Goal: Entertainment & Leisure: Consume media (video, audio)

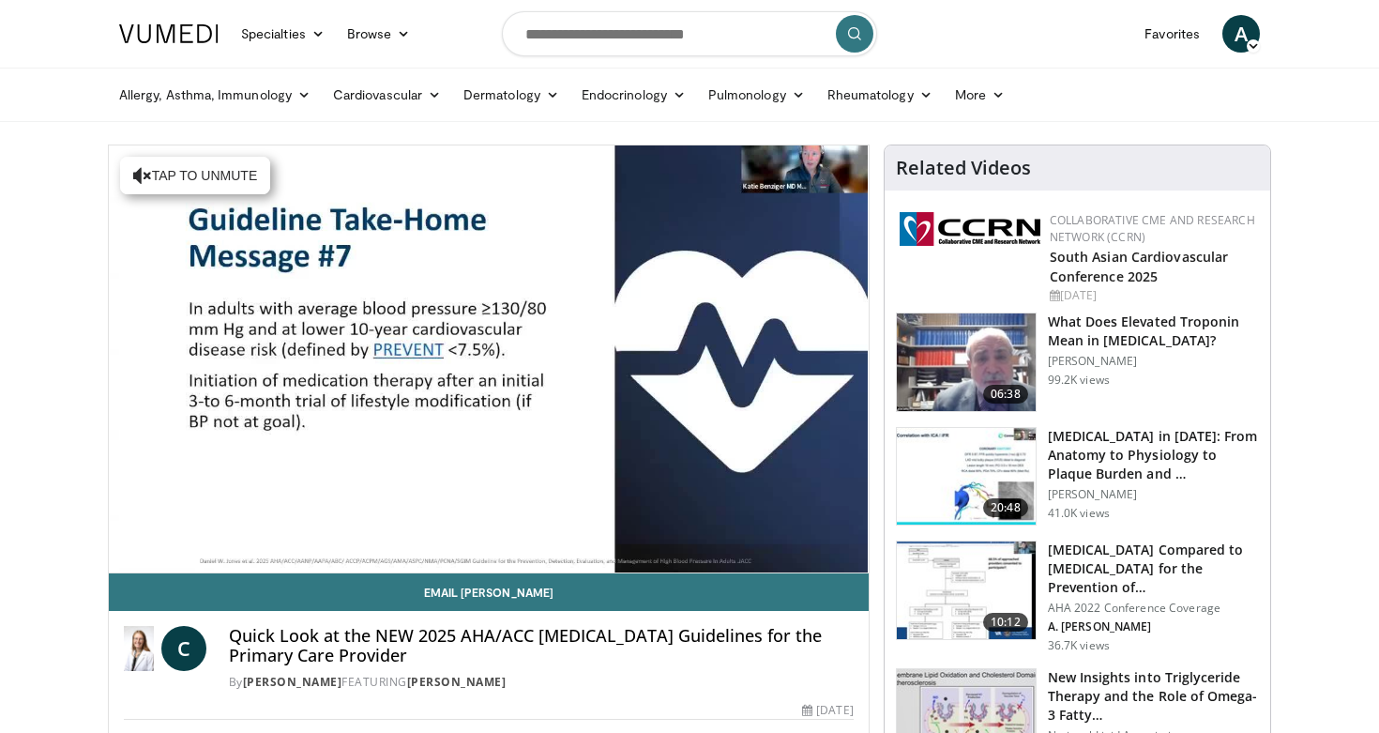
drag, startPoint x: 326, startPoint y: 634, endPoint x: 656, endPoint y: 654, distance: 329.8
click at [656, 654] on h4 "Quick Look at the NEW 2025 AHA/ACC [MEDICAL_DATA] Guidelines for the Primary Ca…" at bounding box center [541, 646] width 625 height 40
copy h4 "Quick Look at the NEW 2025 AHA/ACC [MEDICAL_DATA] Guidelines for the Primary Ca…"
